Goal: Check status: Check status

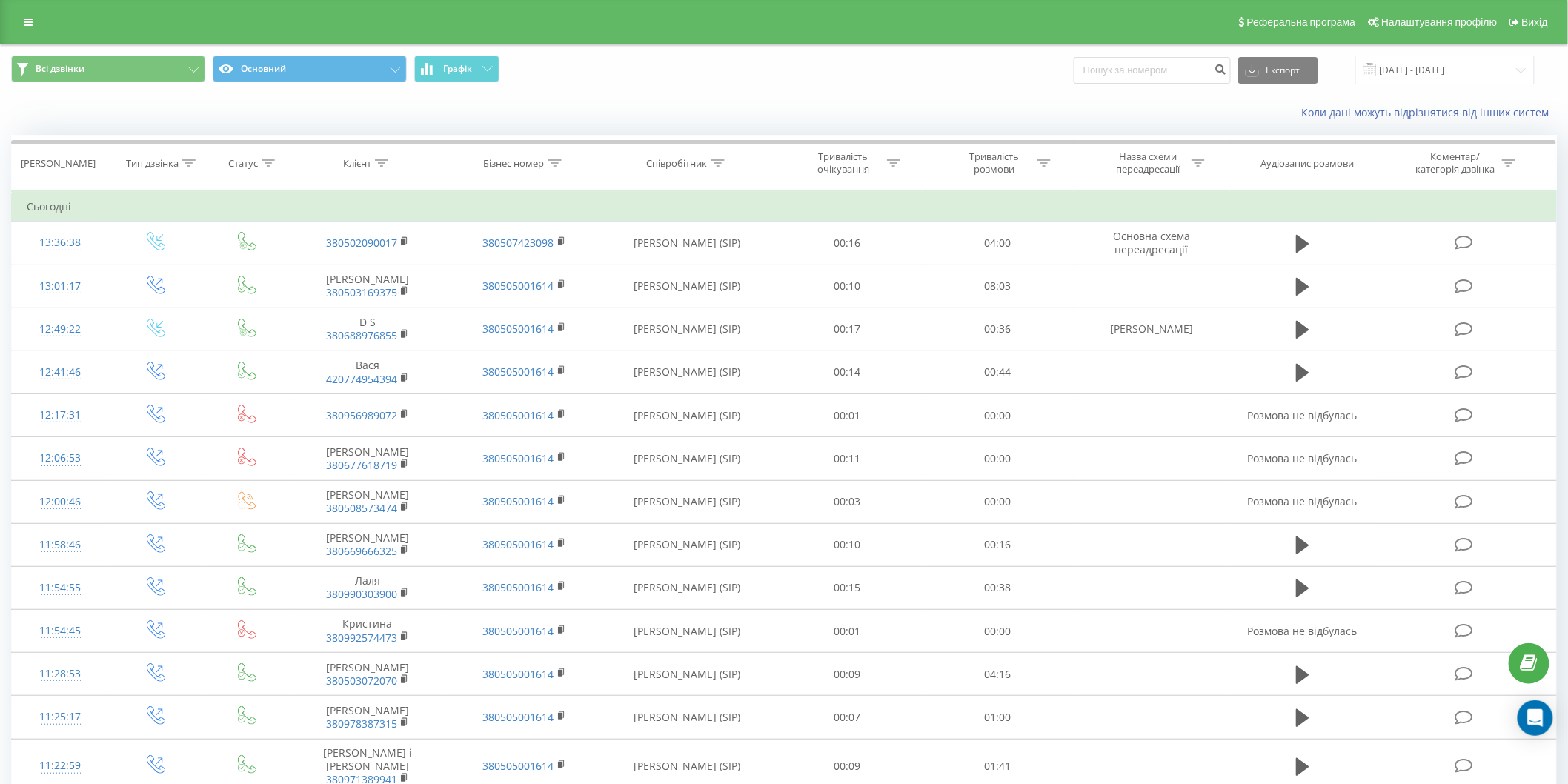
click at [29, 20] on icon at bounding box center [27, 22] width 9 height 11
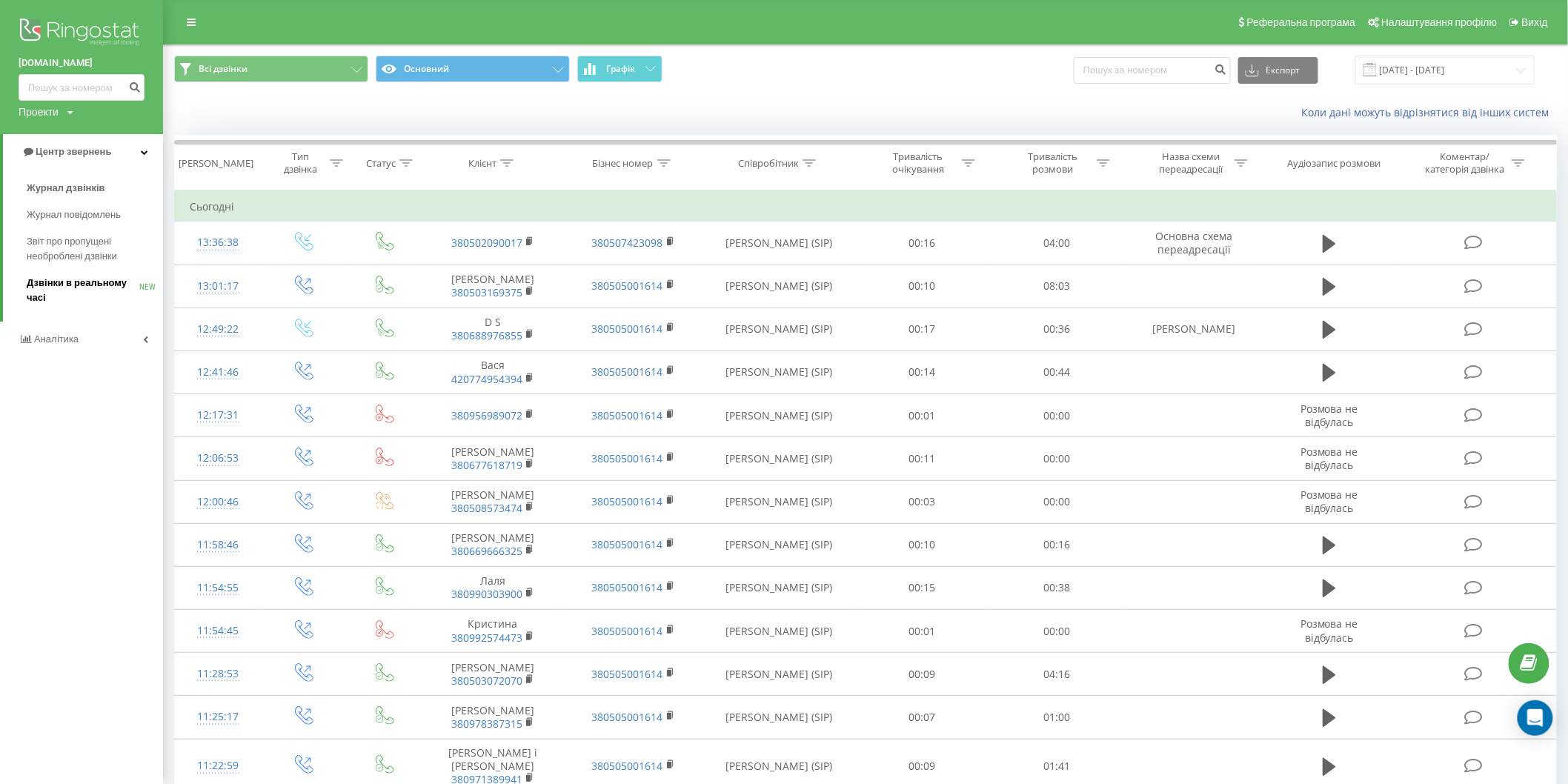
click at [115, 276] on span "Дзвінки в реальному часі" at bounding box center [82, 291] width 113 height 29
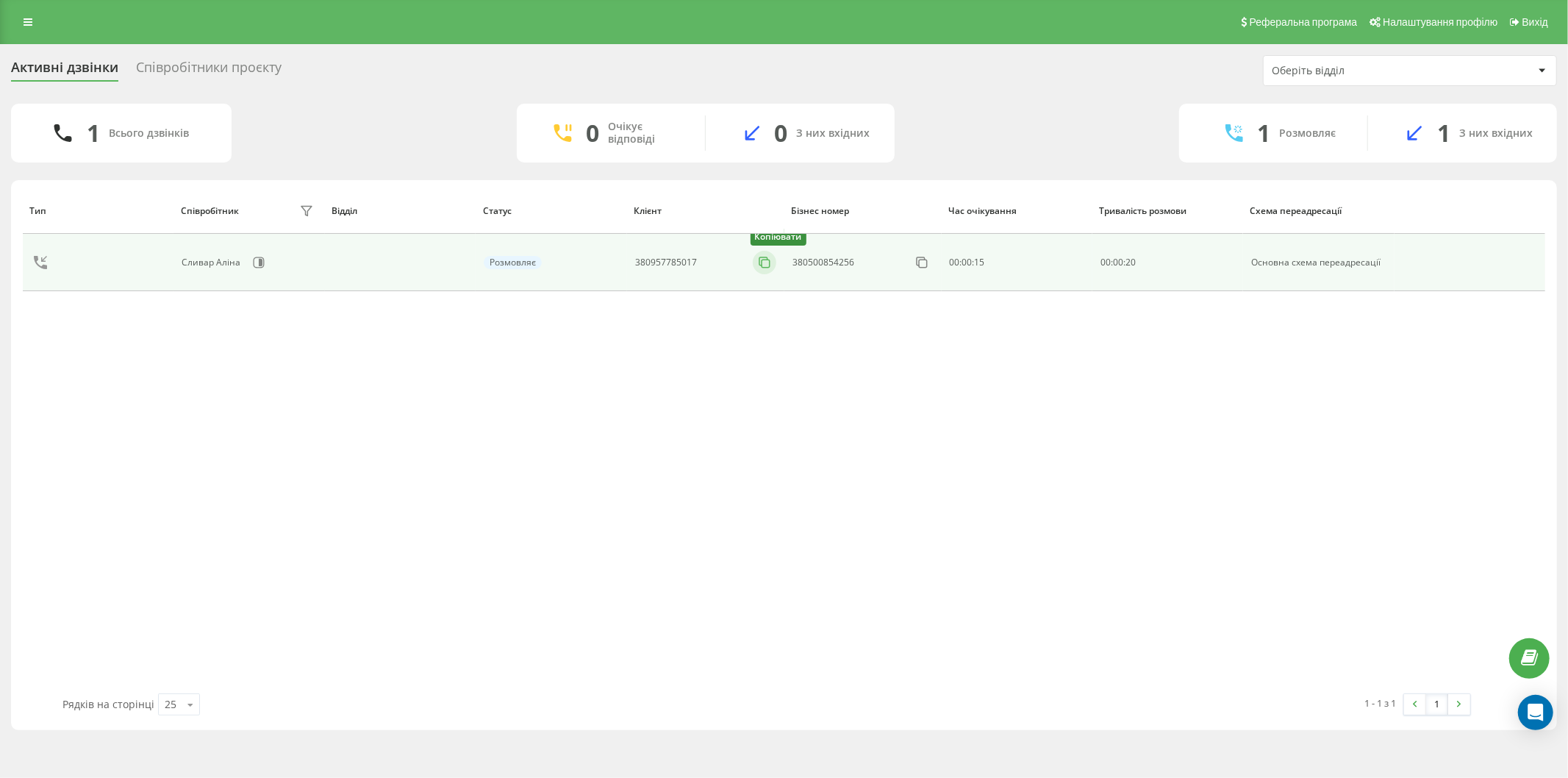
click at [763, 257] on icon at bounding box center [763, 261] width 8 height 8
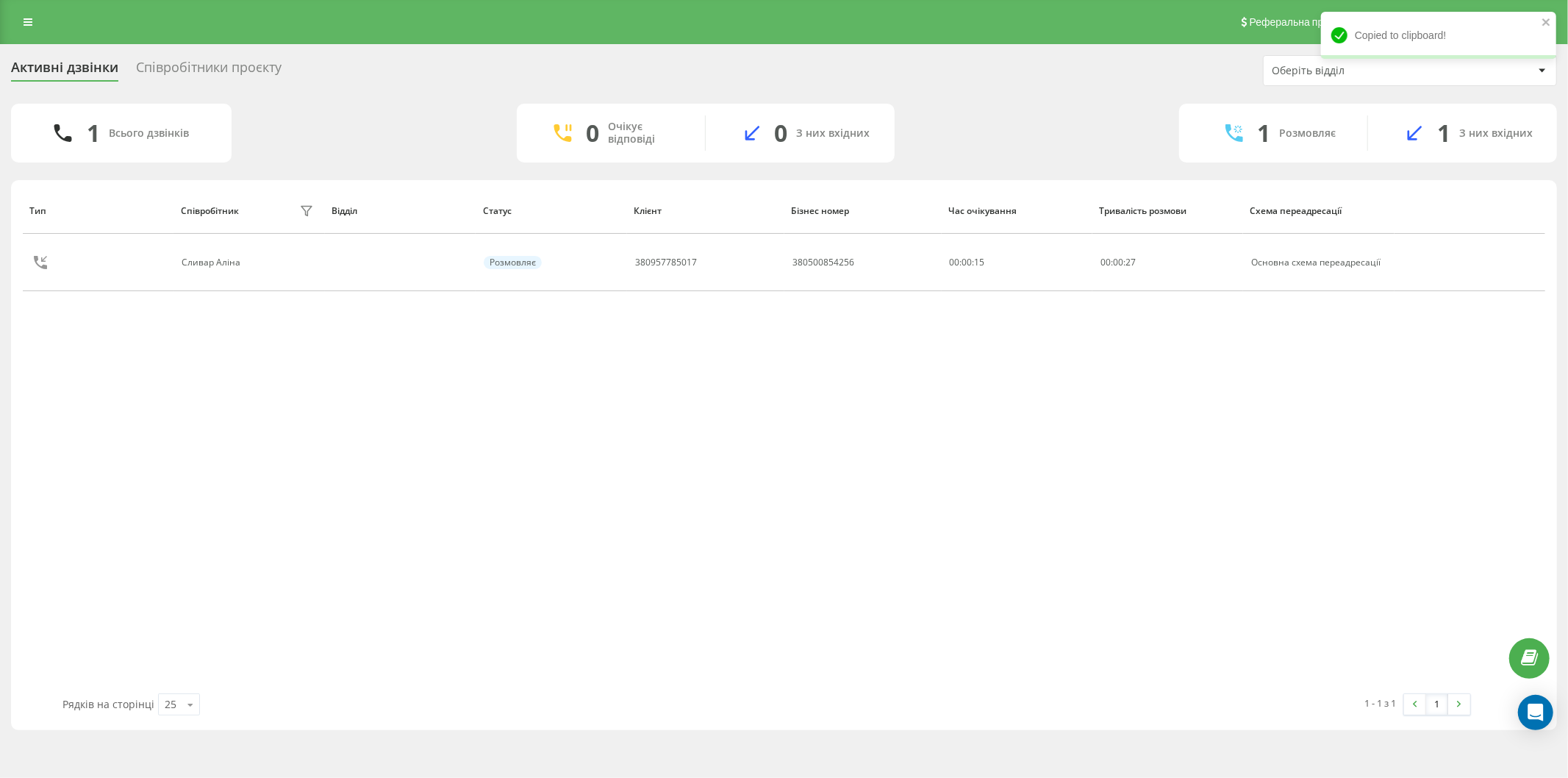
drag, startPoint x: 450, startPoint y: 121, endPoint x: 424, endPoint y: 89, distance: 41.2
click at [450, 122] on div "1 Всього дзвінків 0 Очікує відповіді 0 З них вхідних 1 Розмовляє 1 З них вхідних" at bounding box center [784, 133] width 1546 height 59
